Goal: Task Accomplishment & Management: Use online tool/utility

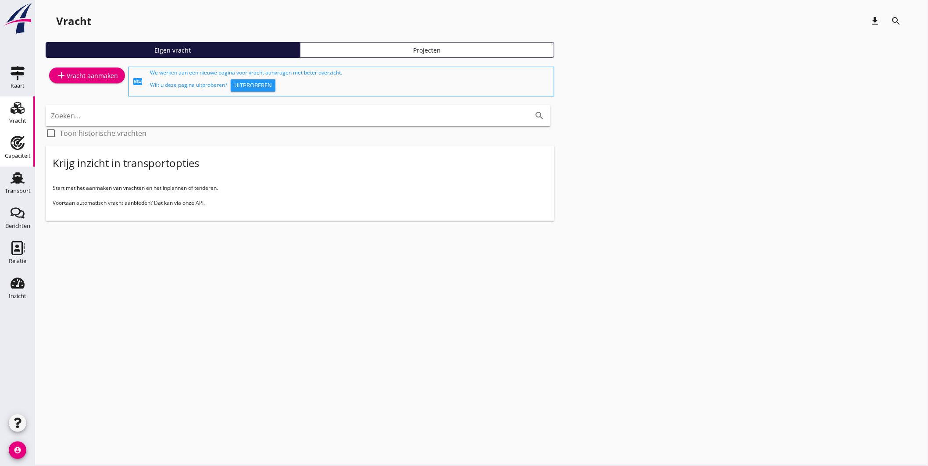
click at [11, 141] on use at bounding box center [18, 143] width 14 height 14
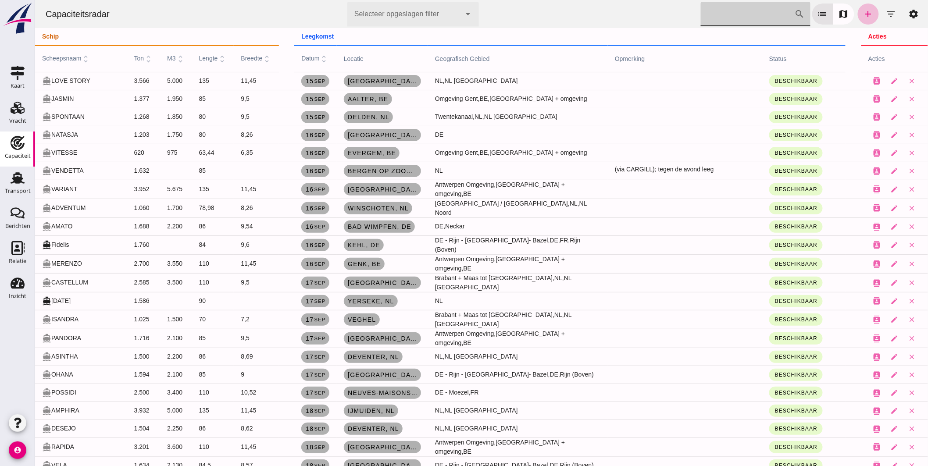
click at [715, 10] on input "Zoek op scheepsnaam" at bounding box center [748, 14] width 94 height 25
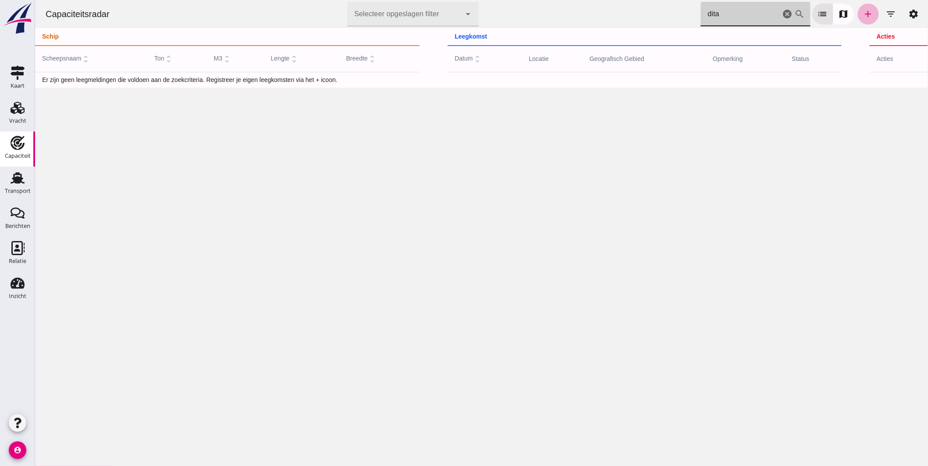
type input "dita"
click at [863, 14] on icon "add" at bounding box center [868, 14] width 11 height 11
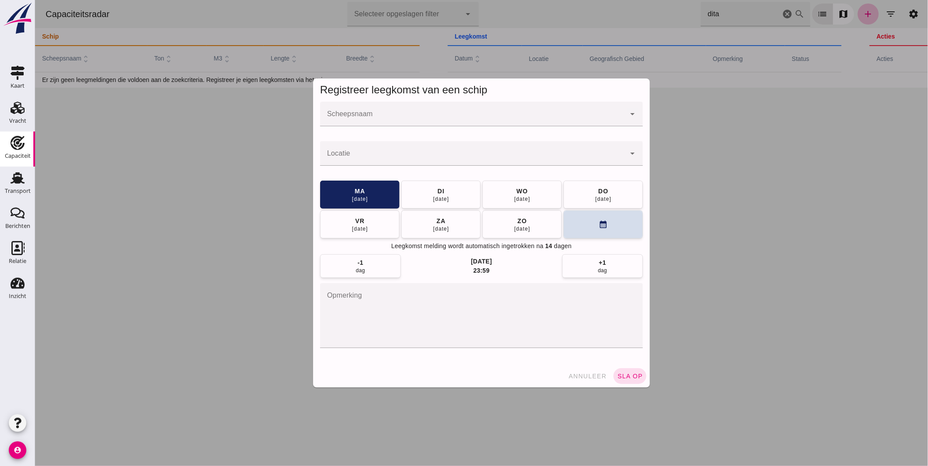
click at [403, 120] on input "Scheepsnaam" at bounding box center [472, 118] width 305 height 11
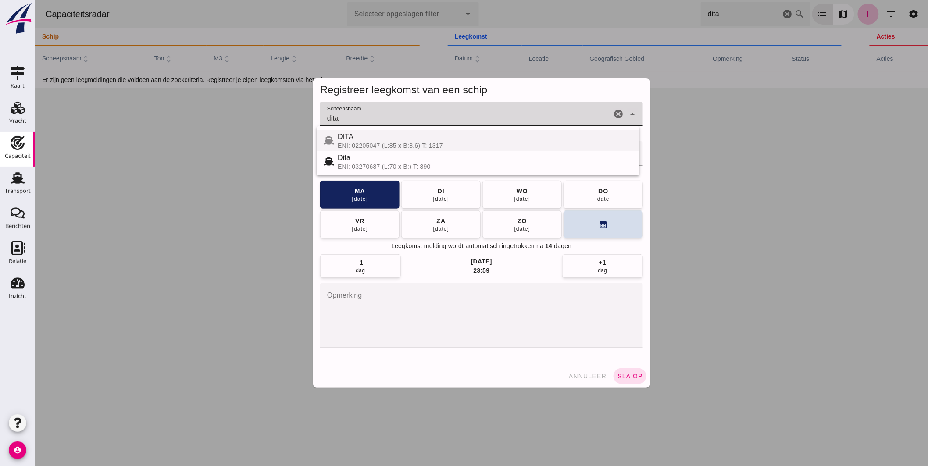
click at [364, 140] on div "DITA" at bounding box center [484, 137] width 295 height 11
type input "DITA"
click at [364, 154] on input "Locatie" at bounding box center [472, 158] width 305 height 11
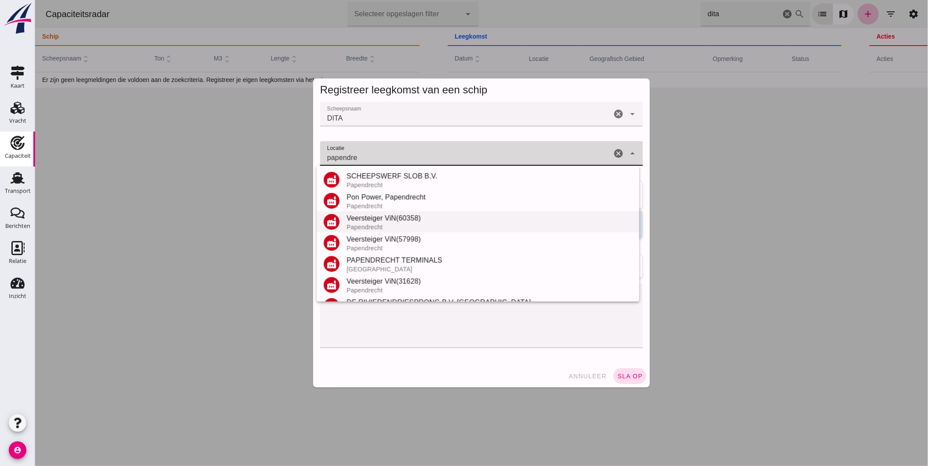
scroll to position [103, 0]
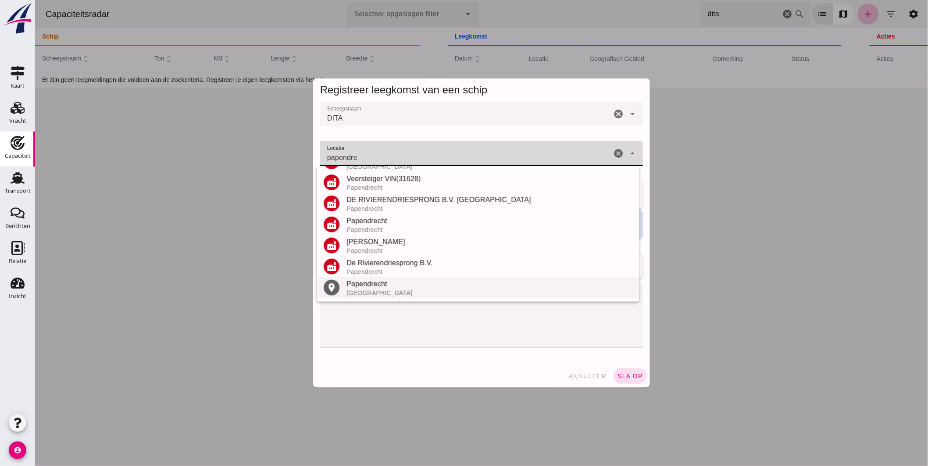
click at [369, 284] on div "Papendrecht" at bounding box center [489, 284] width 286 height 11
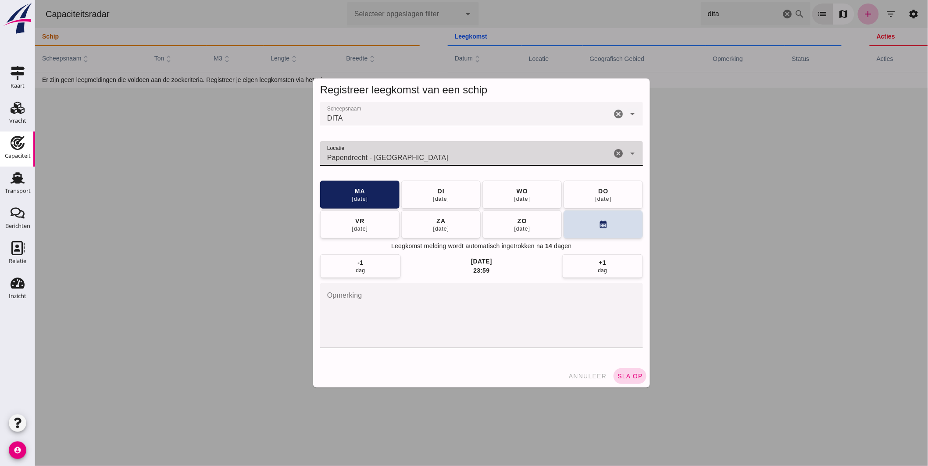
type input "Papendrecht - Zuid-Holland"
click at [630, 373] on span "sla op" at bounding box center [630, 376] width 26 height 7
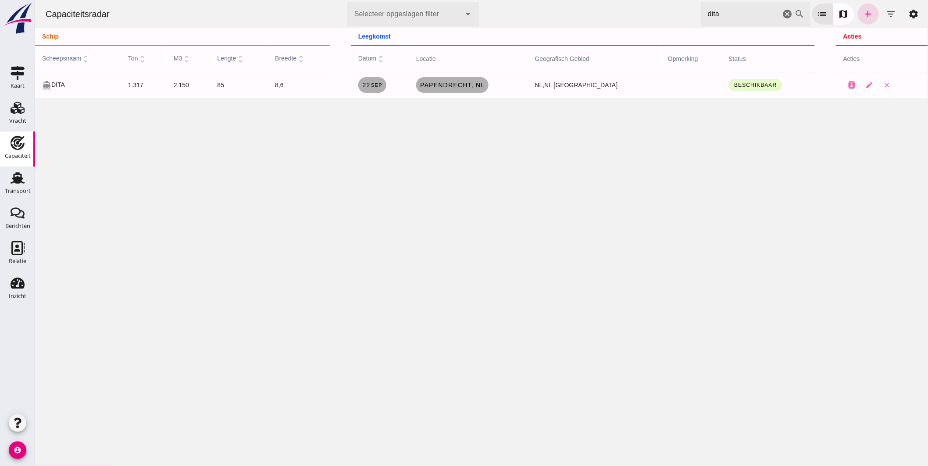
click at [782, 11] on icon "cancel" at bounding box center [787, 14] width 11 height 11
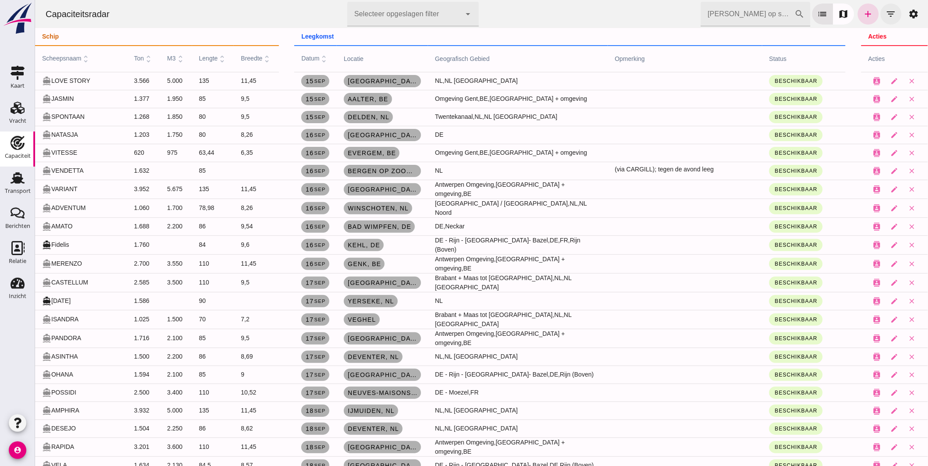
click at [890, 10] on button "filter_list" at bounding box center [891, 14] width 21 height 21
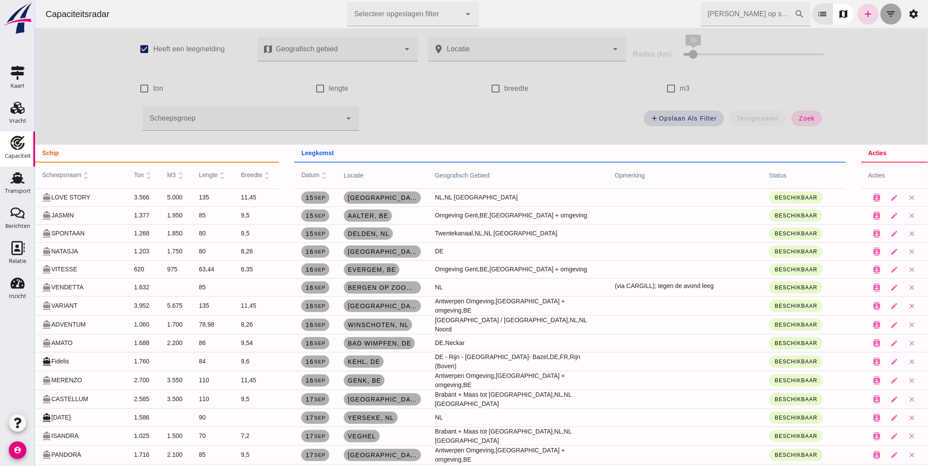
click at [886, 11] on icon "filter_list" at bounding box center [891, 14] width 11 height 11
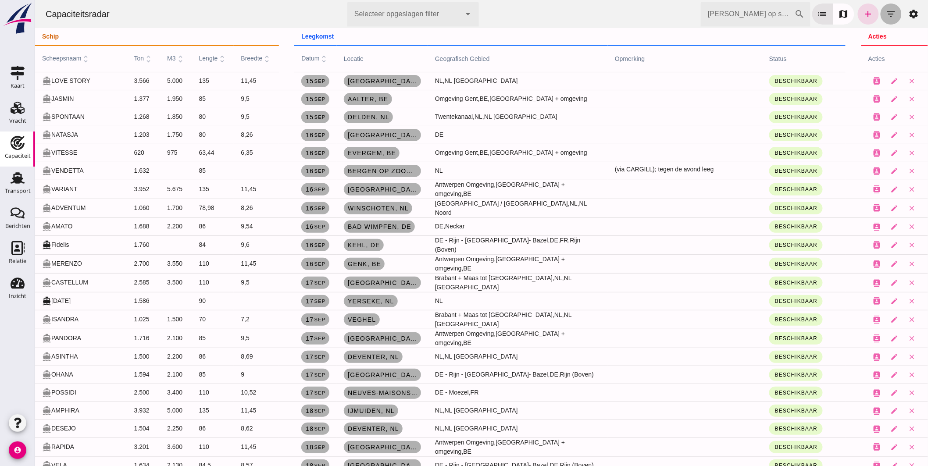
click at [886, 11] on icon "filter_list" at bounding box center [891, 14] width 11 height 11
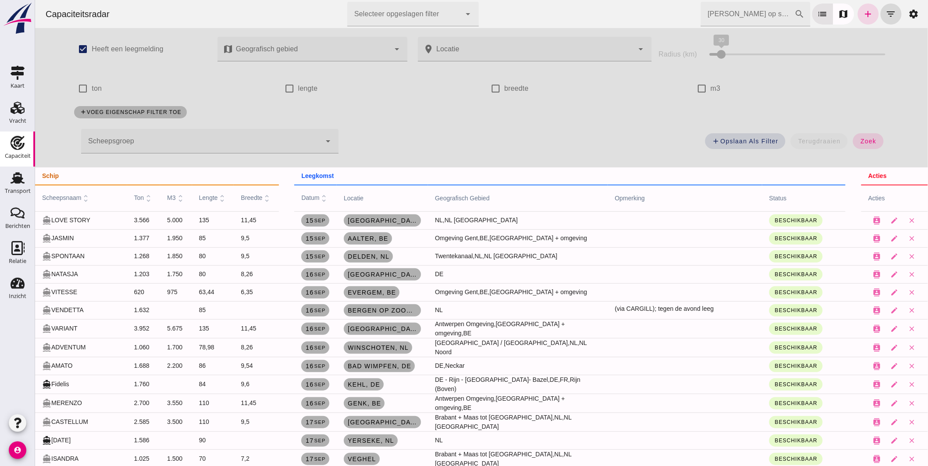
click at [180, 141] on div at bounding box center [201, 141] width 240 height 25
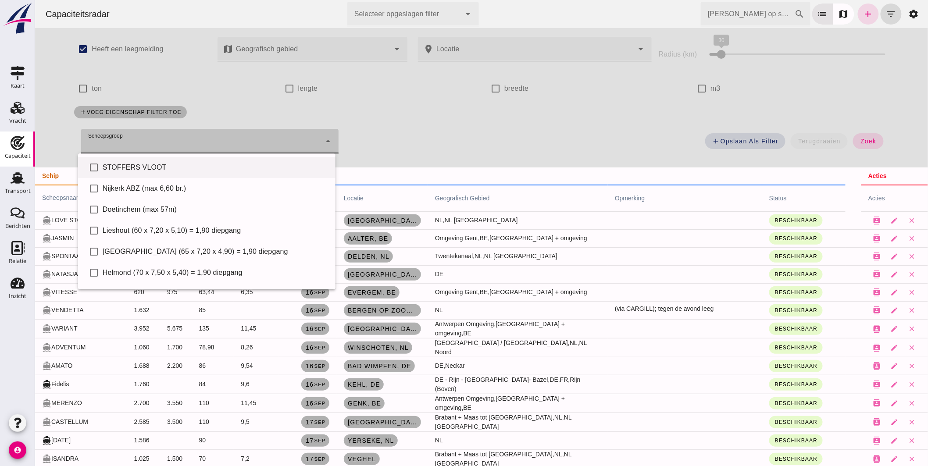
click at [143, 172] on div "STOFFERS VLOOT" at bounding box center [215, 167] width 226 height 11
type input "STOFFERS VLOOT"
checkbox input "true"
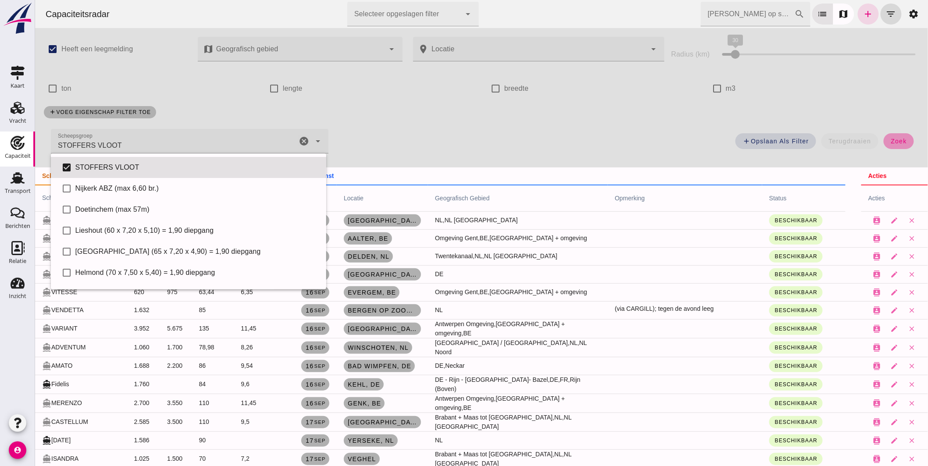
click at [897, 138] on span "zoek" at bounding box center [899, 141] width 16 height 7
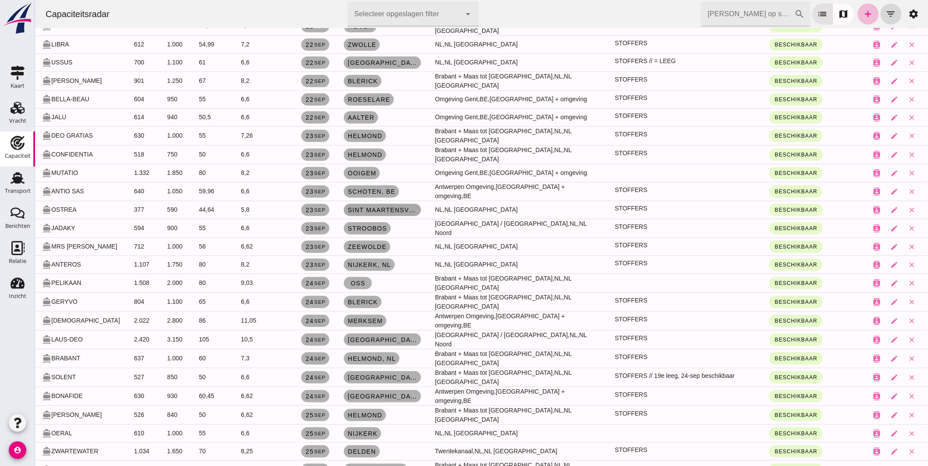
scroll to position [49, 0]
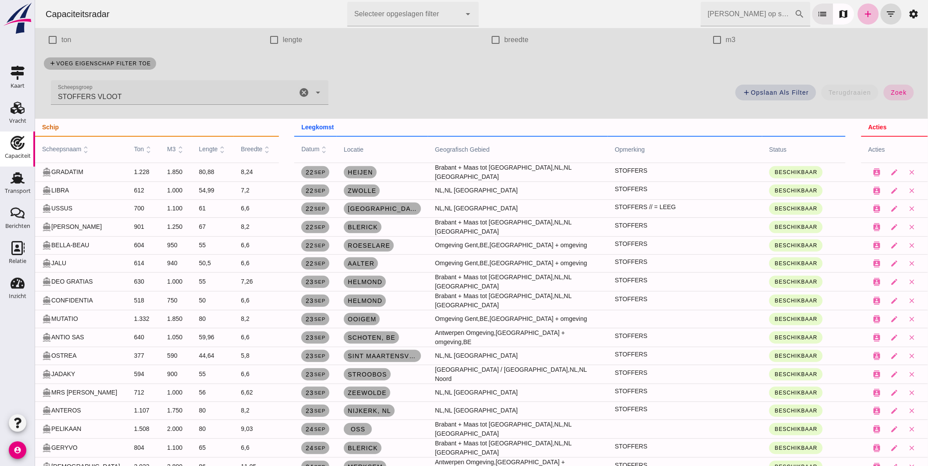
click at [303, 90] on icon "cancel" at bounding box center [303, 92] width 11 height 11
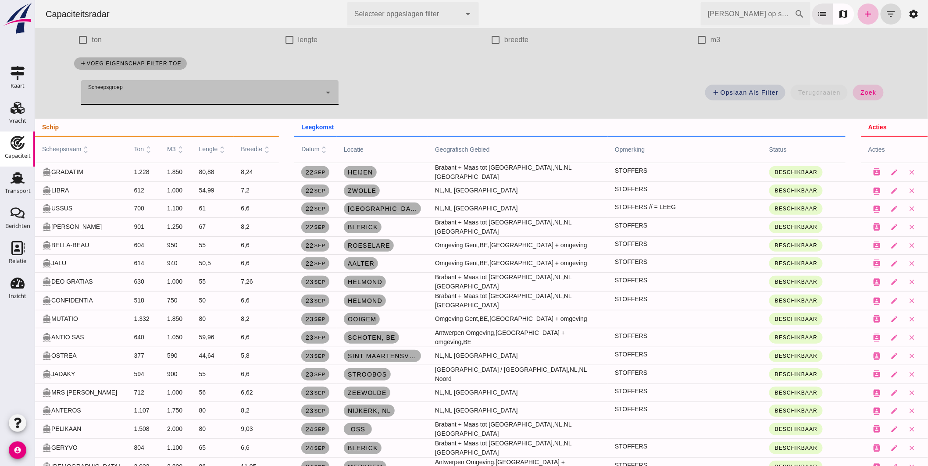
click at [869, 88] on button "zoek" at bounding box center [868, 93] width 30 height 16
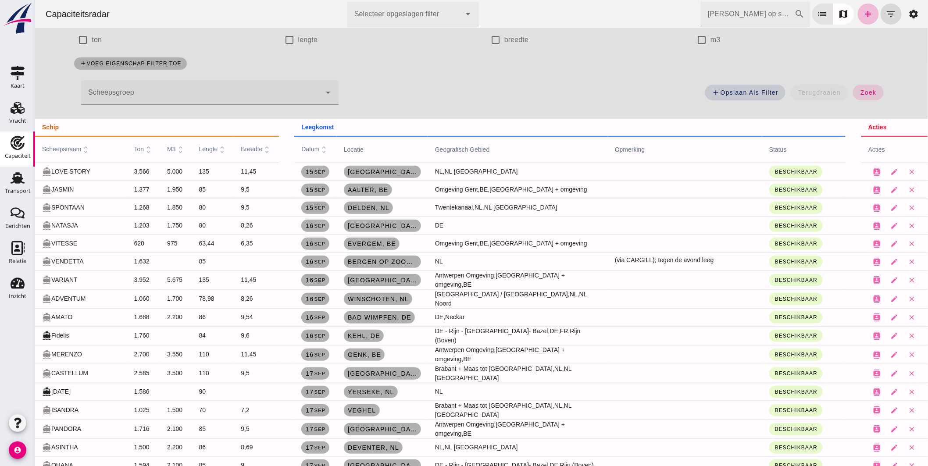
click at [748, 12] on input "Zoek op scheepsnaam" at bounding box center [748, 14] width 94 height 25
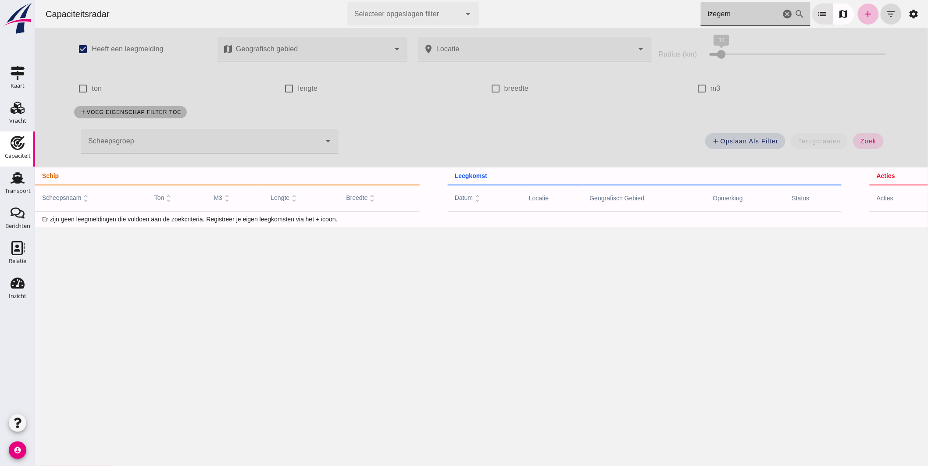
scroll to position [0, 0]
type input "i"
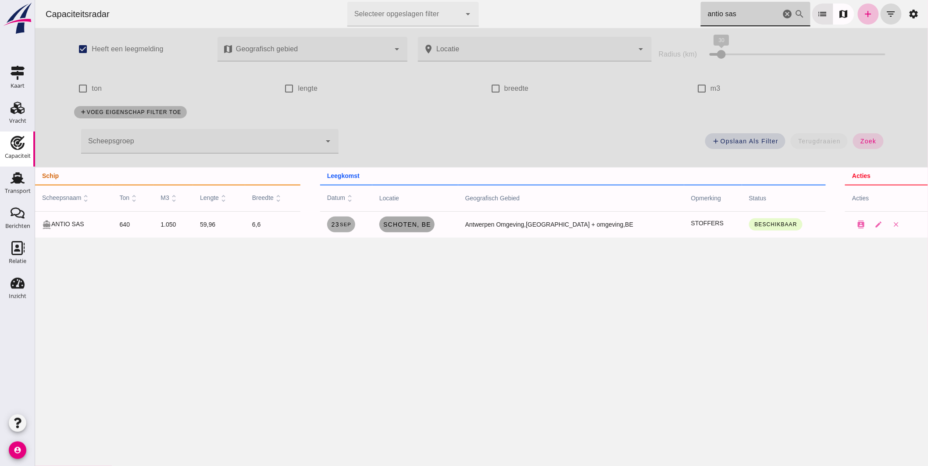
type input "antio sas"
click at [422, 225] on span "Schoten, be" at bounding box center [407, 224] width 48 height 7
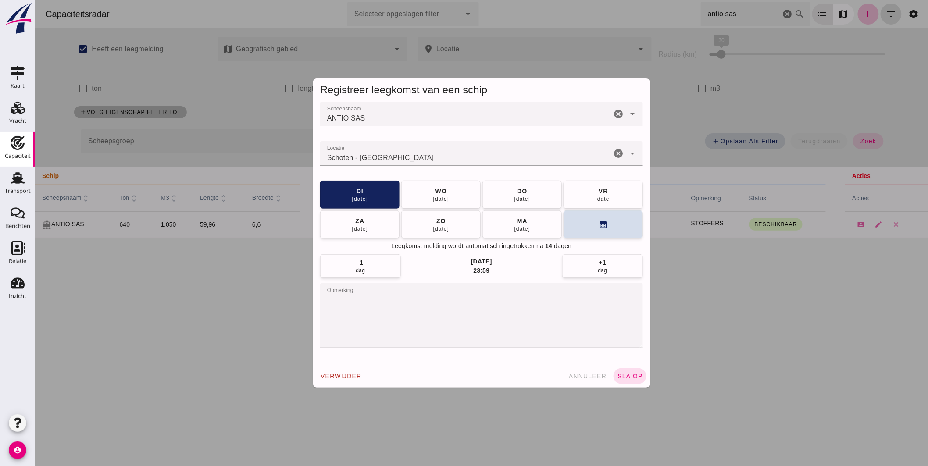
click at [393, 156] on input "Locatie" at bounding box center [465, 158] width 291 height 11
type input "Schoten - Antwerp"
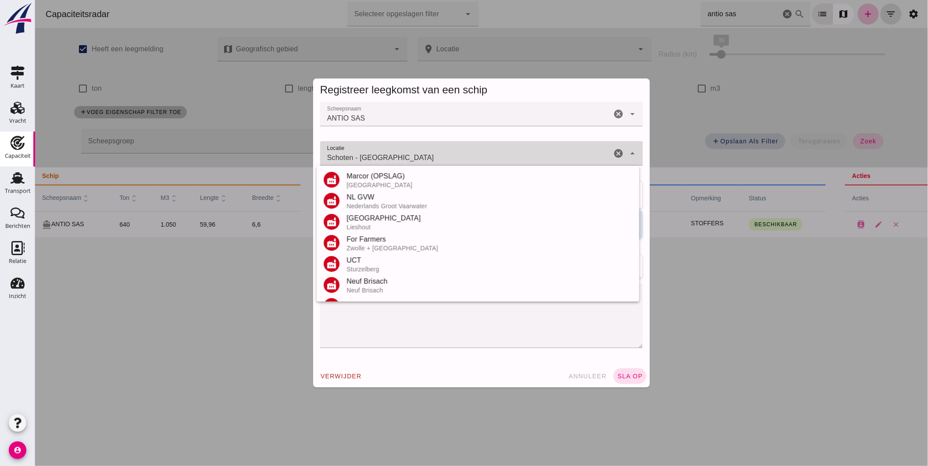
click at [393, 156] on input "Schoten - Antwerp" at bounding box center [465, 158] width 291 height 11
click at [577, 372] on button "annuleer" at bounding box center [588, 377] width 46 height 16
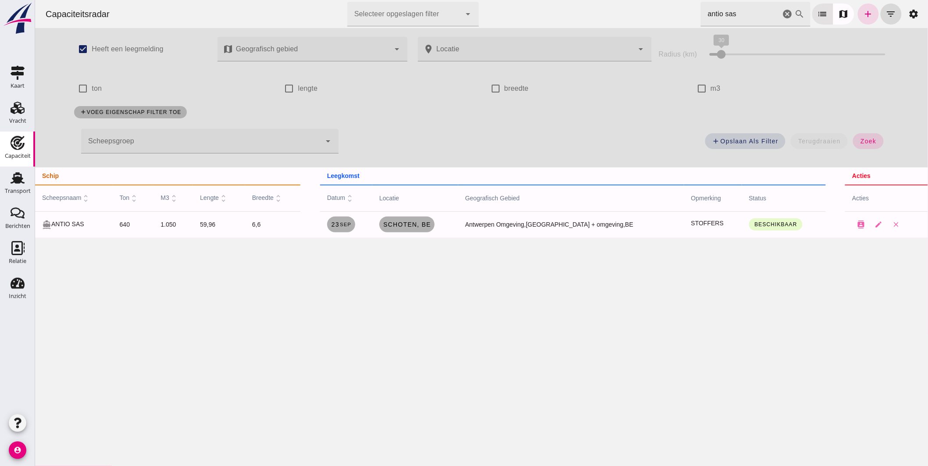
click at [577, 372] on div at bounding box center [481, 233] width 893 height 466
drag, startPoint x: 742, startPoint y: 14, endPoint x: 441, endPoint y: -3, distance: 301.4
click at [441, 0] on html "Capaciteitsradar Selecteer opgeslagen filter Selecteer opgeslagen filter cancel…" at bounding box center [481, 233] width 893 height 466
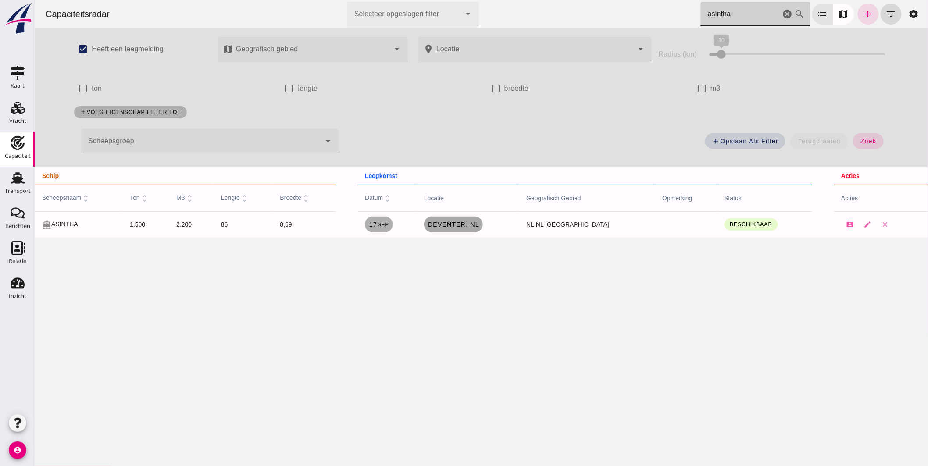
type input "asintha"
click at [473, 224] on span "Deventer, nl" at bounding box center [453, 224] width 52 height 7
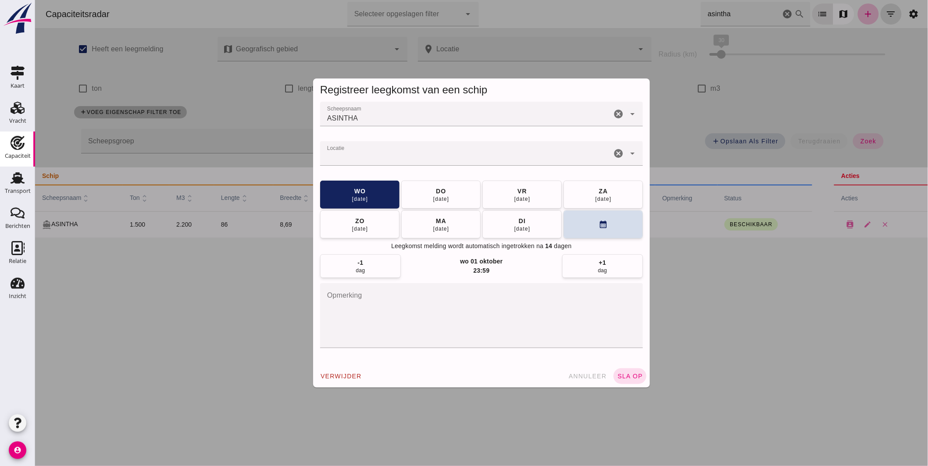
click at [421, 161] on input "Locatie" at bounding box center [465, 158] width 291 height 11
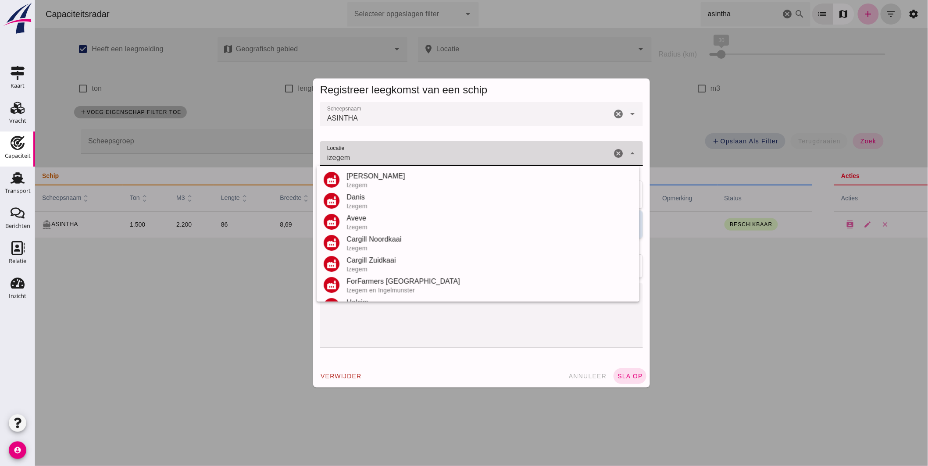
scroll to position [103, 0]
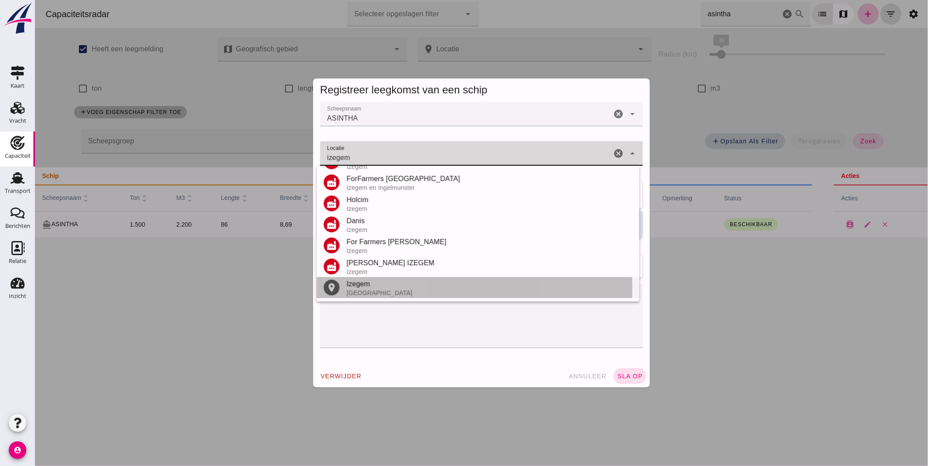
click at [369, 285] on div "Izegem" at bounding box center [489, 284] width 286 height 11
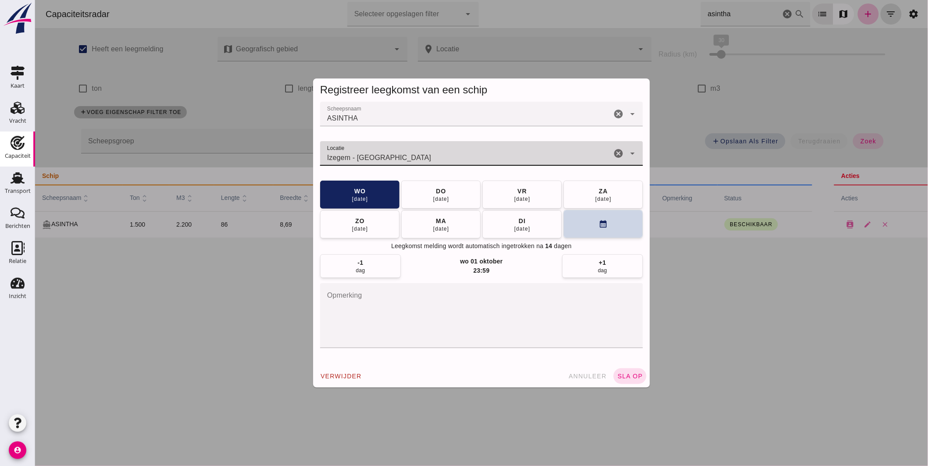
type input "Izegem - West-Vlaanderen"
click at [568, 226] on button "calendar_month" at bounding box center [602, 224] width 79 height 28
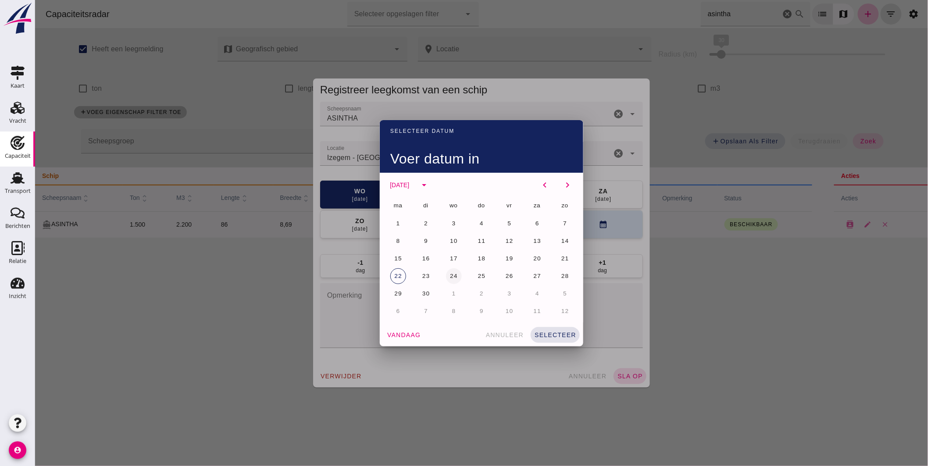
click at [450, 273] on span "24" at bounding box center [453, 276] width 8 height 7
click at [556, 335] on span "selecteer" at bounding box center [555, 335] width 42 height 7
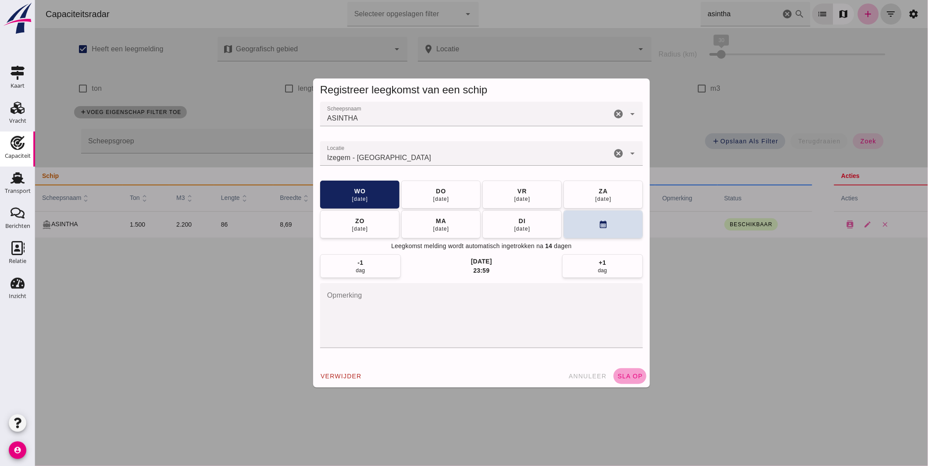
click at [632, 371] on button "sla op" at bounding box center [629, 377] width 33 height 16
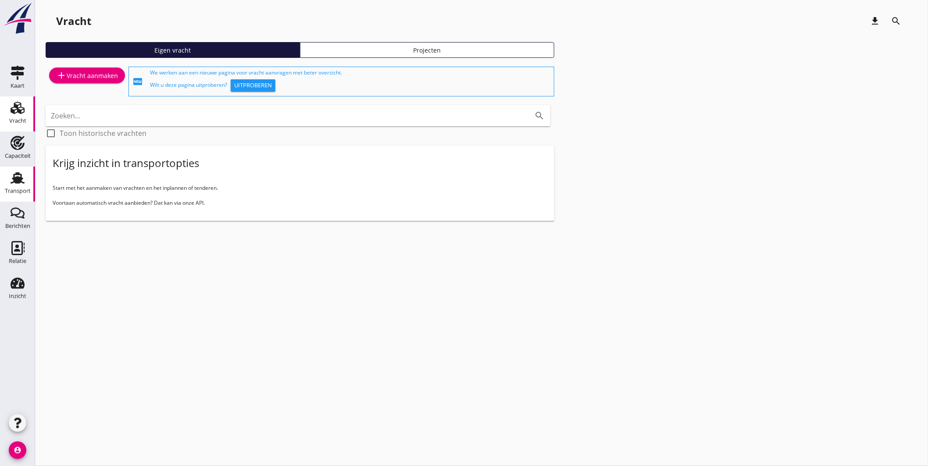
click at [15, 181] on use at bounding box center [18, 177] width 14 height 11
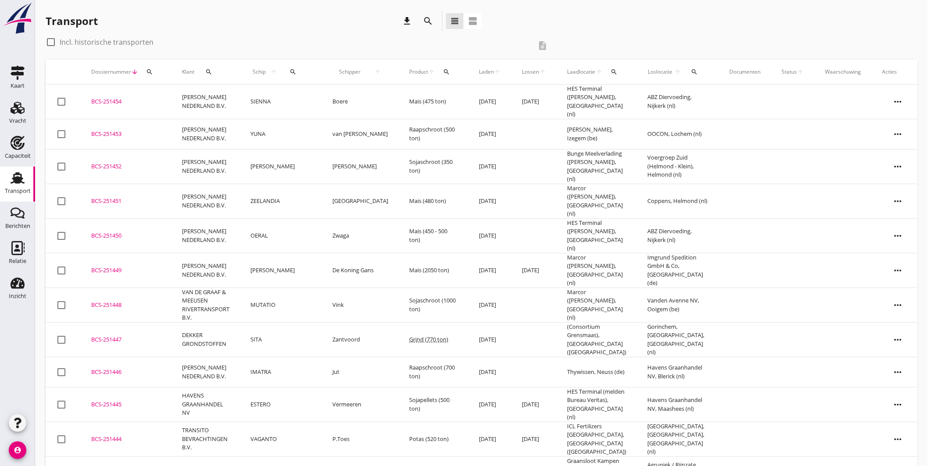
click at [291, 72] on icon "search" at bounding box center [293, 71] width 7 height 7
click at [329, 102] on input "Zoek op (scheeps)naam" at bounding box center [334, 97] width 91 height 14
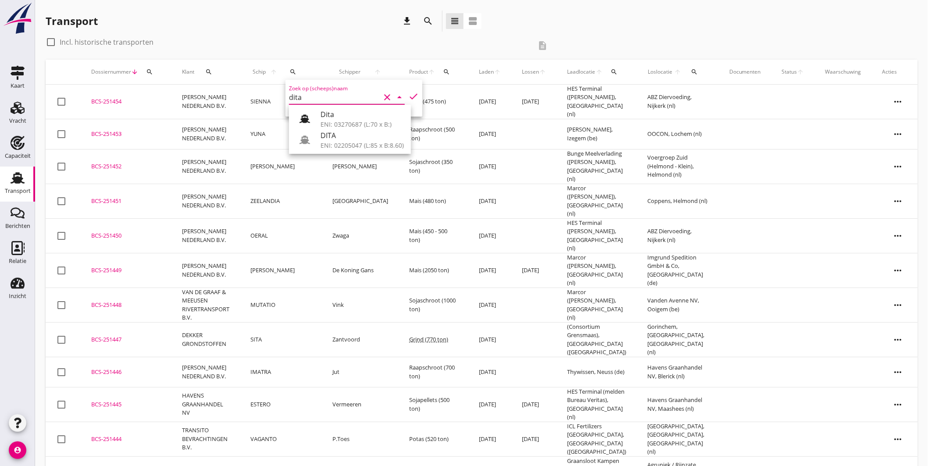
type input "dita"
click at [369, 46] on div "check_box_outline_blank Incl. historische transporten" at bounding box center [289, 42] width 486 height 14
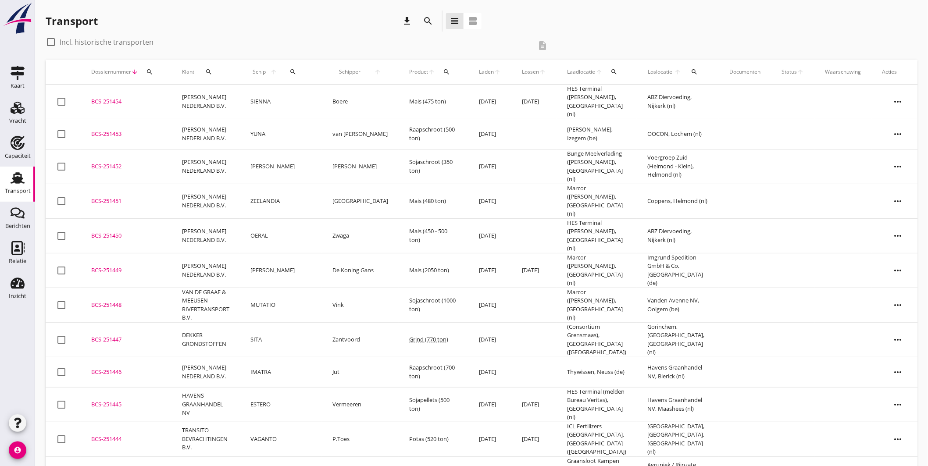
click at [691, 72] on icon "search" at bounding box center [694, 71] width 7 height 7
click at [711, 95] on input "text" at bounding box center [738, 97] width 91 height 14
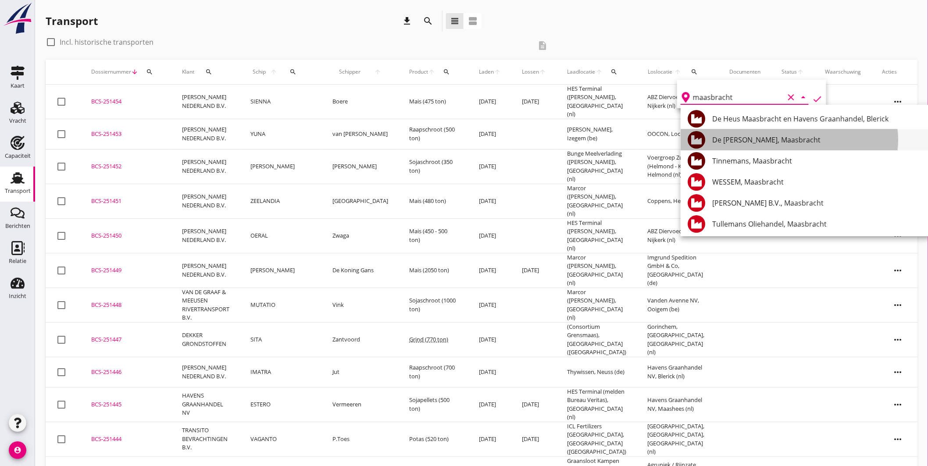
click at [814, 137] on div "De [PERSON_NAME], Maasbracht" at bounding box center [818, 140] width 211 height 11
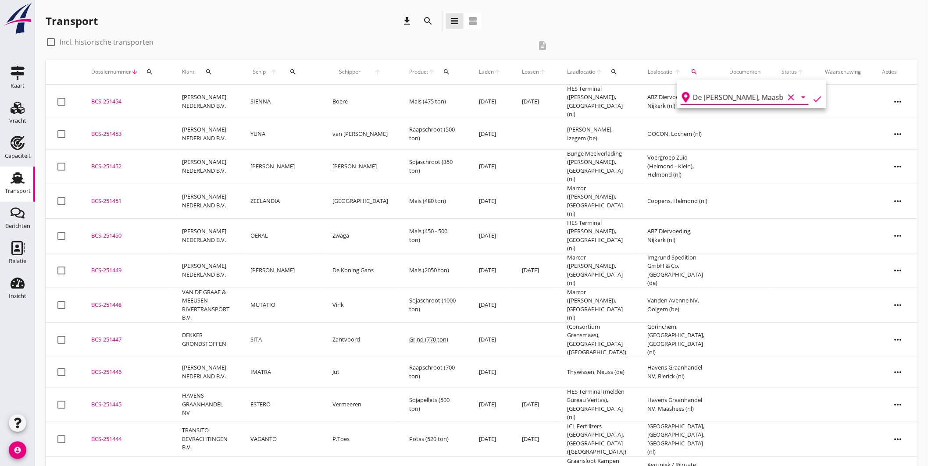
click at [814, 95] on icon "check" at bounding box center [818, 99] width 11 height 11
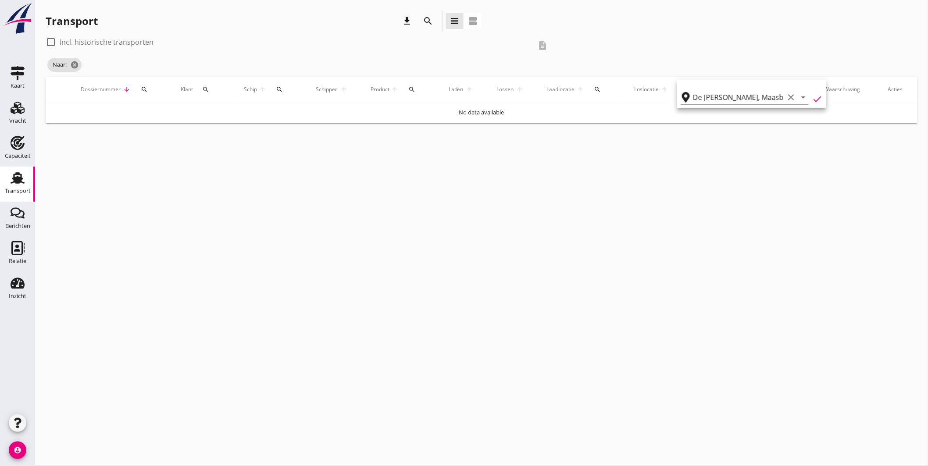
type input "De [PERSON_NAME]"
click at [121, 38] on label "Incl. historische transporten" at bounding box center [107, 42] width 94 height 9
checkbox input "true"
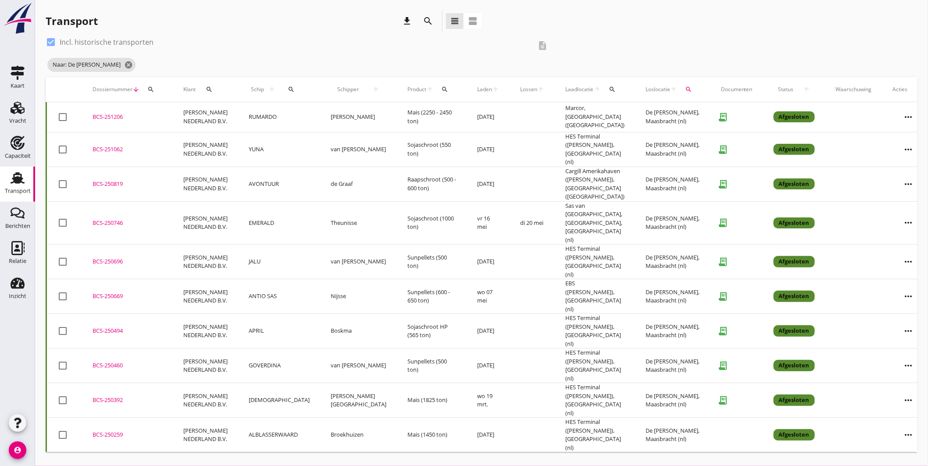
click at [105, 219] on div "BCS-250746" at bounding box center [128, 223] width 70 height 9
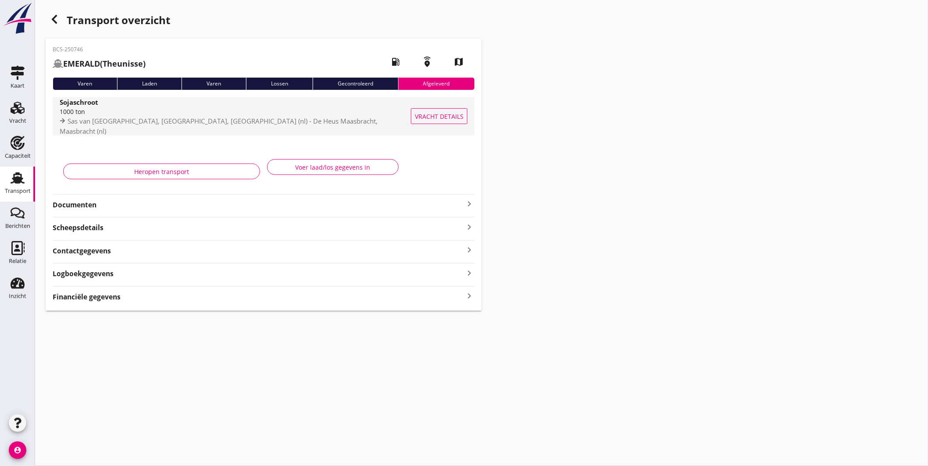
click at [222, 107] on div "Sojaschroot" at bounding box center [237, 102] width 354 height 10
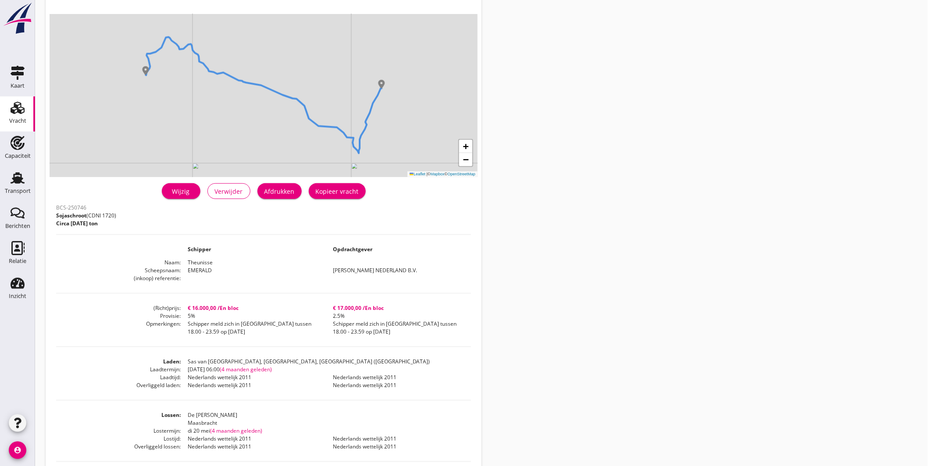
scroll to position [97, 0]
